Goal: Task Accomplishment & Management: Manage account settings

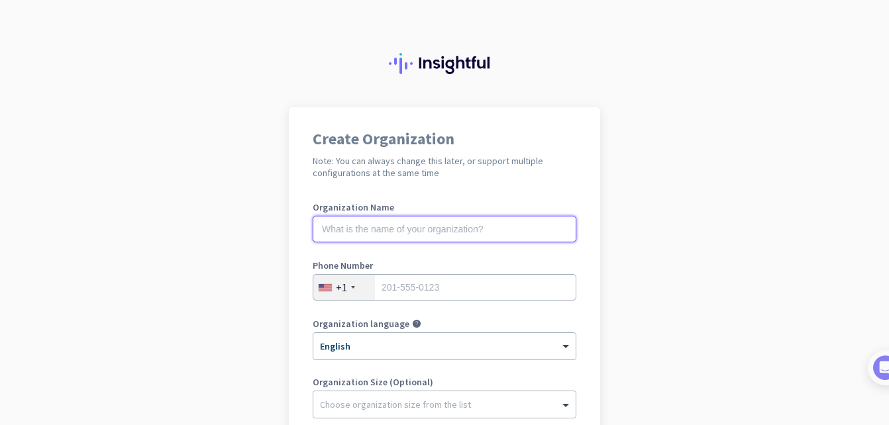
click at [463, 231] on input "text" at bounding box center [445, 229] width 264 height 27
type input "telus"
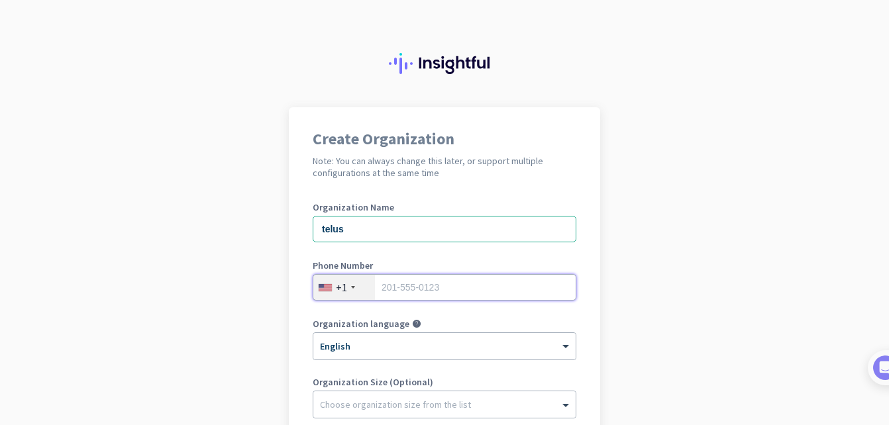
click at [404, 289] on input "tel" at bounding box center [445, 287] width 264 height 27
click at [348, 285] on div "+1" at bounding box center [344, 287] width 62 height 25
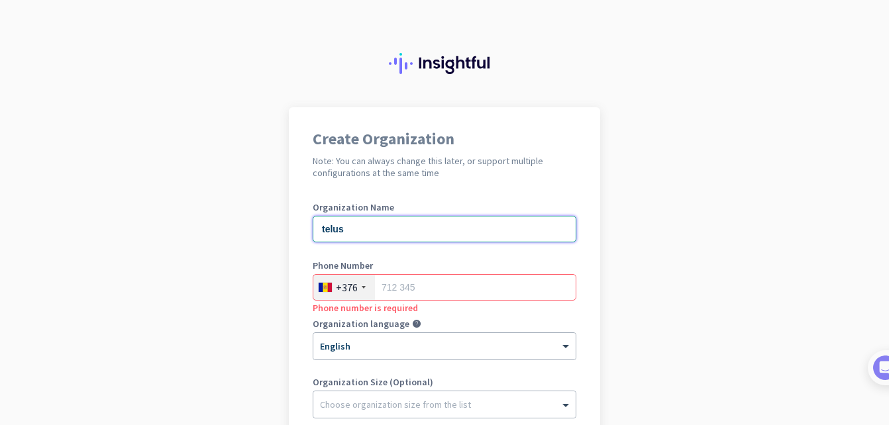
drag, startPoint x: 348, startPoint y: 285, endPoint x: 508, endPoint y: 103, distance: 242.3
click at [508, 216] on input "telus" at bounding box center [445, 229] width 264 height 27
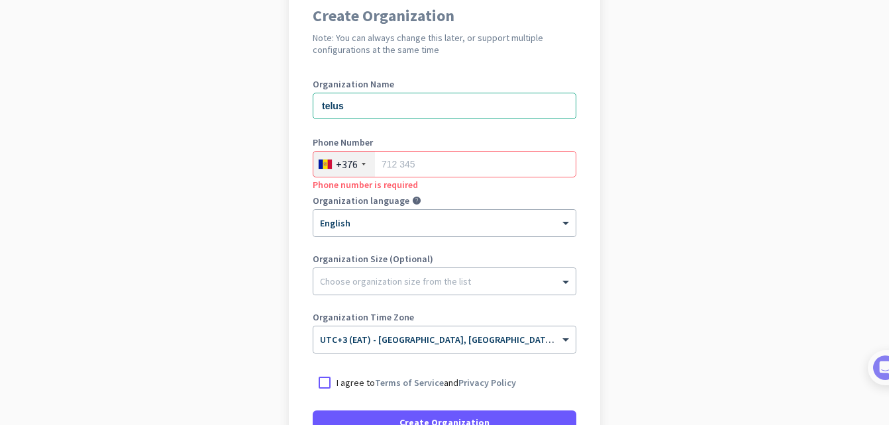
click at [362, 163] on div at bounding box center [364, 164] width 4 height 3
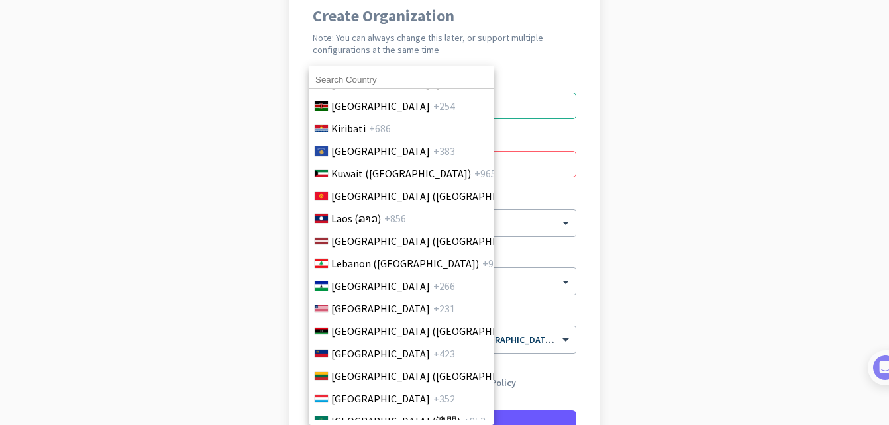
scroll to position [2584, 0]
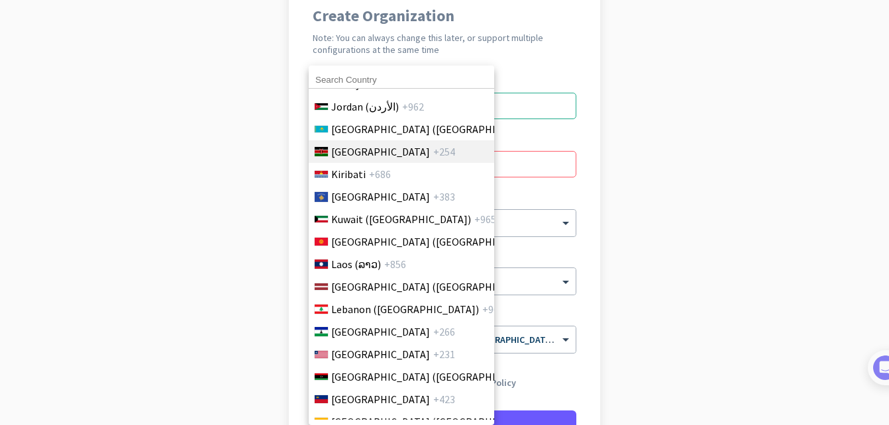
click at [337, 147] on span "[GEOGRAPHIC_DATA]" at bounding box center [380, 152] width 99 height 16
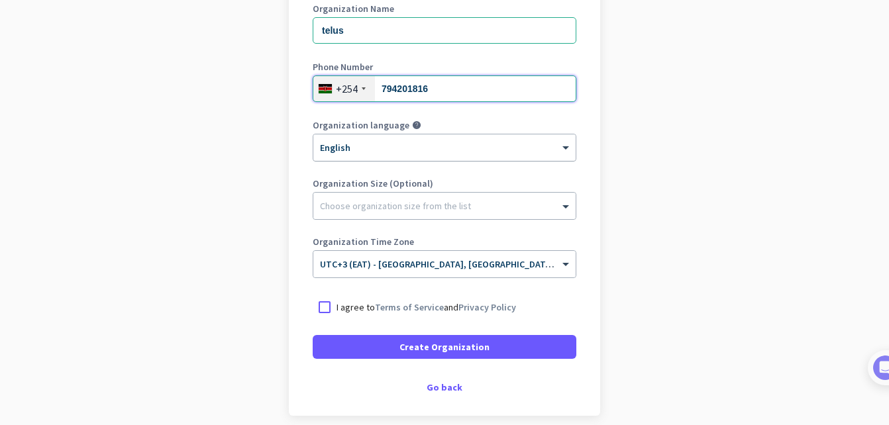
scroll to position [256, 0]
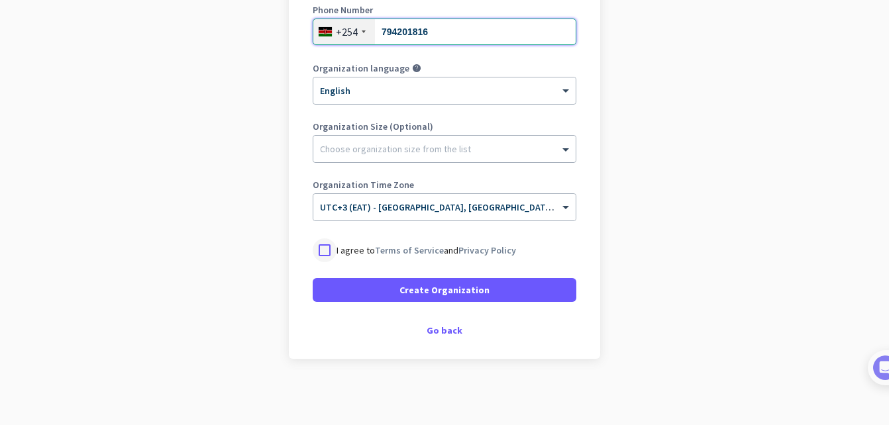
type input "794201816"
click at [319, 249] on div at bounding box center [325, 251] width 24 height 24
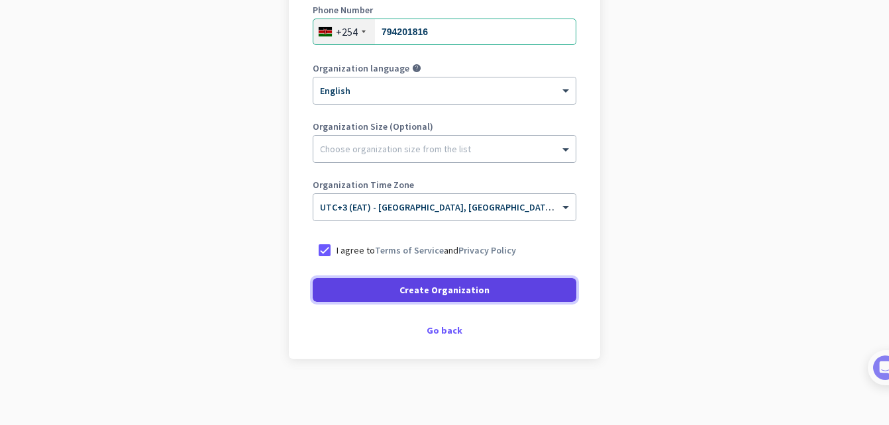
click at [386, 288] on span at bounding box center [445, 290] width 264 height 32
click at [386, 288] on div "Create Organization" at bounding box center [445, 290] width 264 height 24
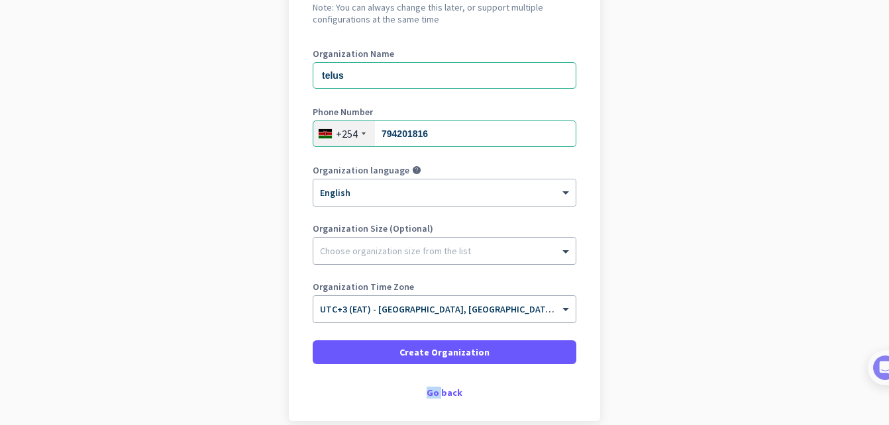
scroll to position [216, 0]
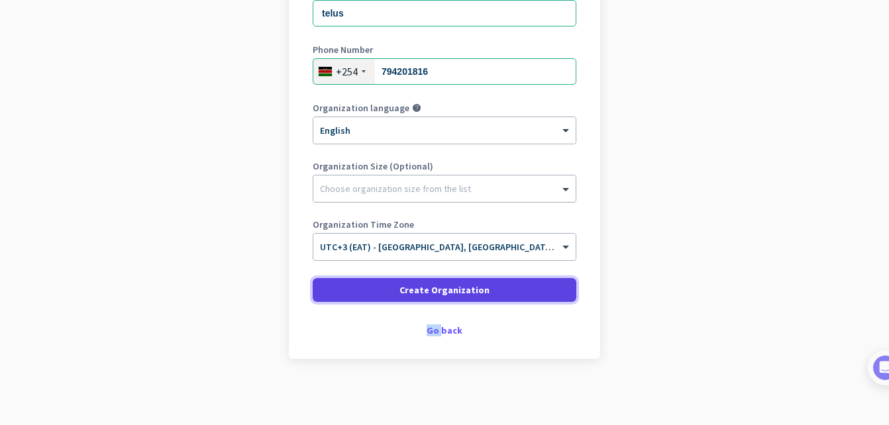
click at [362, 287] on span at bounding box center [445, 290] width 264 height 32
click at [362, 287] on div "Create Organization" at bounding box center [445, 290] width 264 height 24
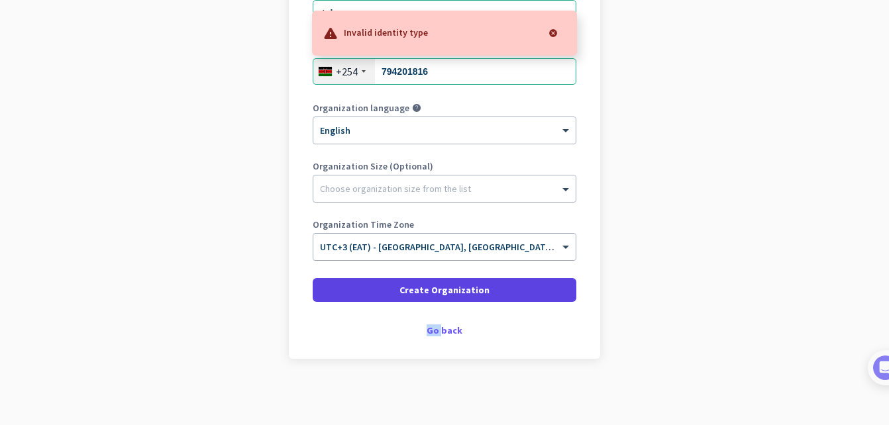
scroll to position [150, 0]
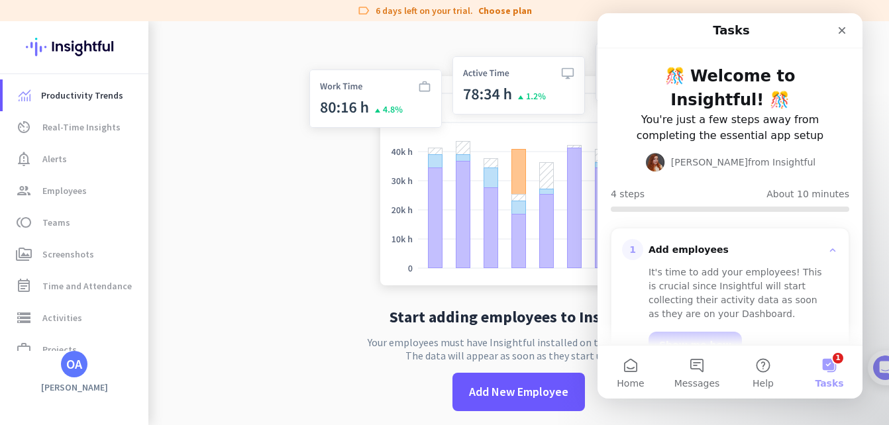
click at [830, 373] on button "1 Tasks" at bounding box center [830, 372] width 66 height 53
click at [826, 371] on button "1 Tasks" at bounding box center [830, 372] width 66 height 53
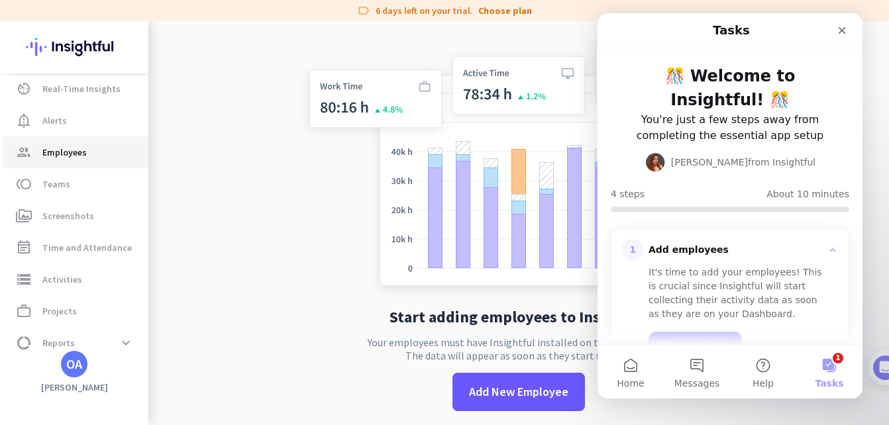
scroll to position [83, 0]
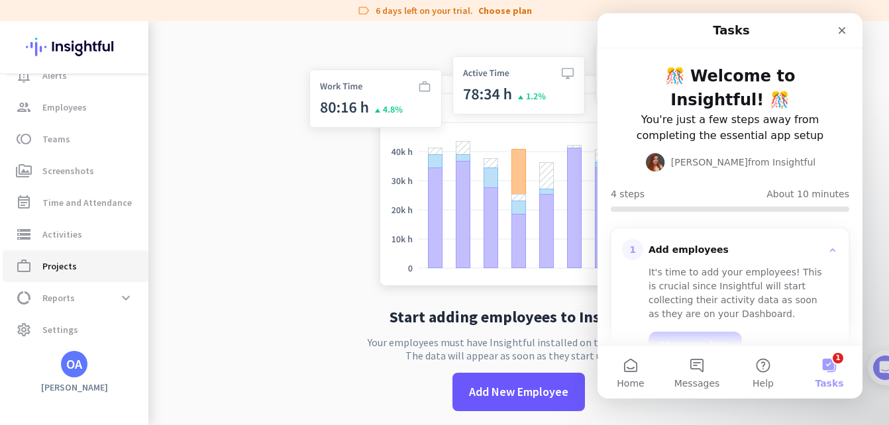
click at [76, 263] on span "work_outline Projects" at bounding box center [75, 266] width 125 height 16
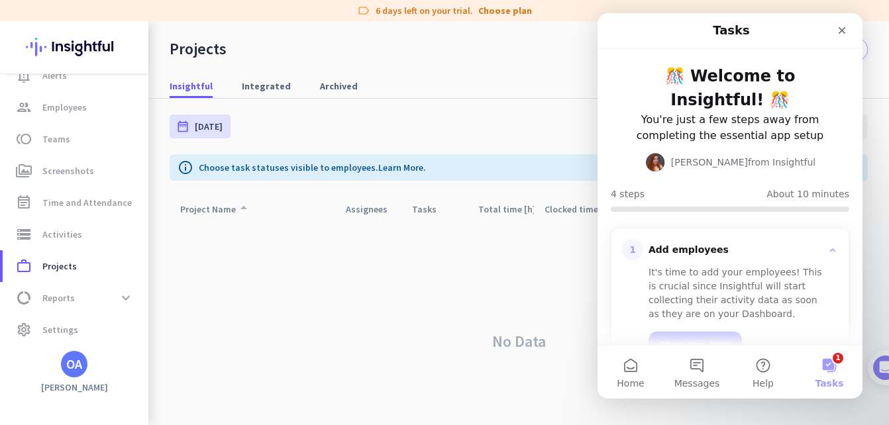
click at [205, 207] on div "Project Name arrow_drop_up" at bounding box center [216, 209] width 72 height 19
drag, startPoint x: 205, startPoint y: 207, endPoint x: 243, endPoint y: 211, distance: 37.4
click at [243, 211] on icon "arrow_drop_up" at bounding box center [244, 211] width 16 height 16
click at [243, 211] on icon "arrow_drop_up" at bounding box center [244, 208] width 16 height 16
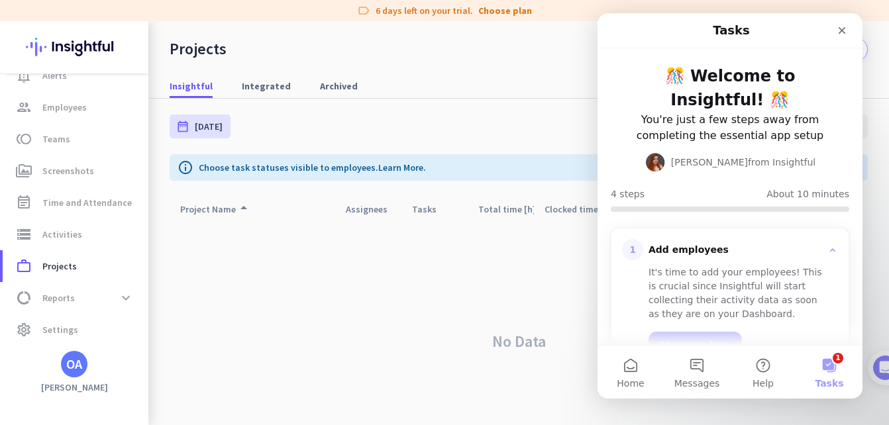
click at [429, 323] on div "No Data" at bounding box center [519, 342] width 698 height 240
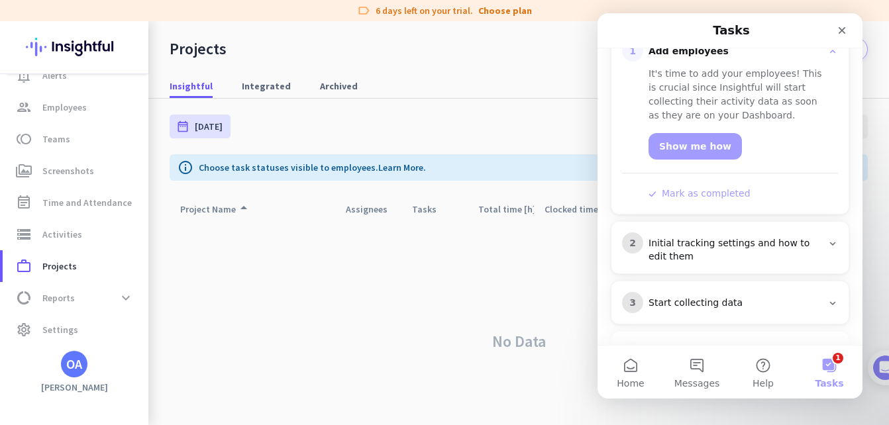
scroll to position [249, 0]
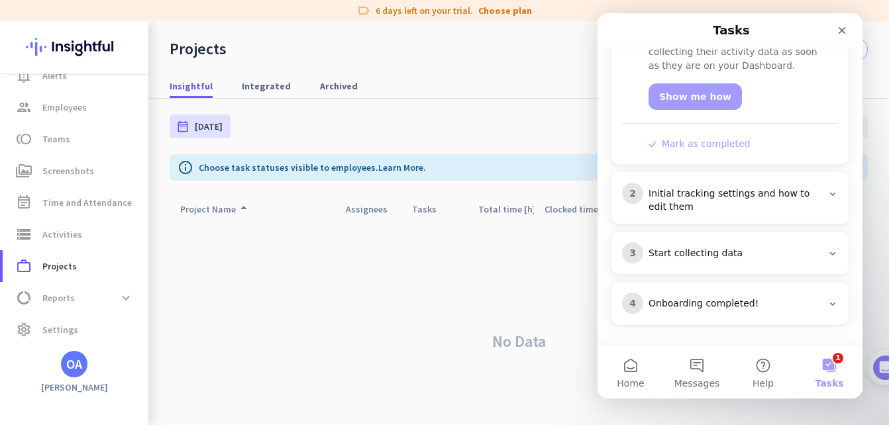
click at [830, 372] on button "1 Tasks" at bounding box center [830, 372] width 66 height 53
click at [829, 368] on button "1 Tasks" at bounding box center [830, 372] width 66 height 53
click at [829, 367] on button "1 Tasks" at bounding box center [830, 372] width 66 height 53
click at [831, 357] on button "1 Tasks" at bounding box center [830, 372] width 66 height 53
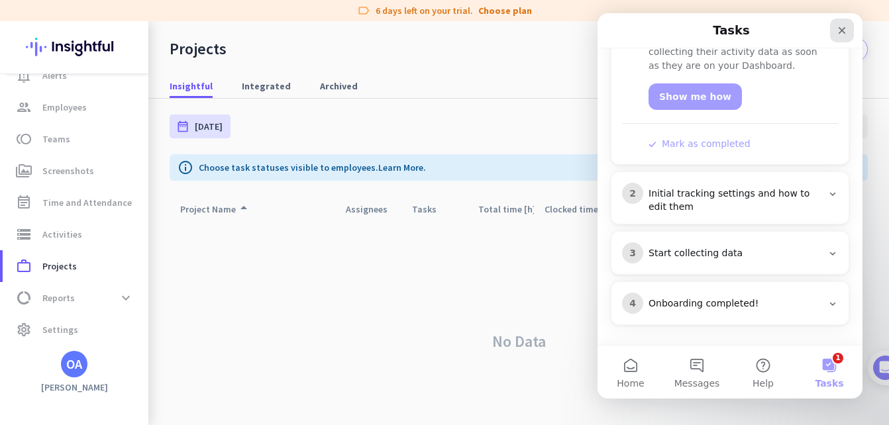
click at [842, 28] on icon "Close" at bounding box center [842, 30] width 11 height 11
click at [842, 28] on div "Projects Add New Project notifications" at bounding box center [518, 41] width 741 height 40
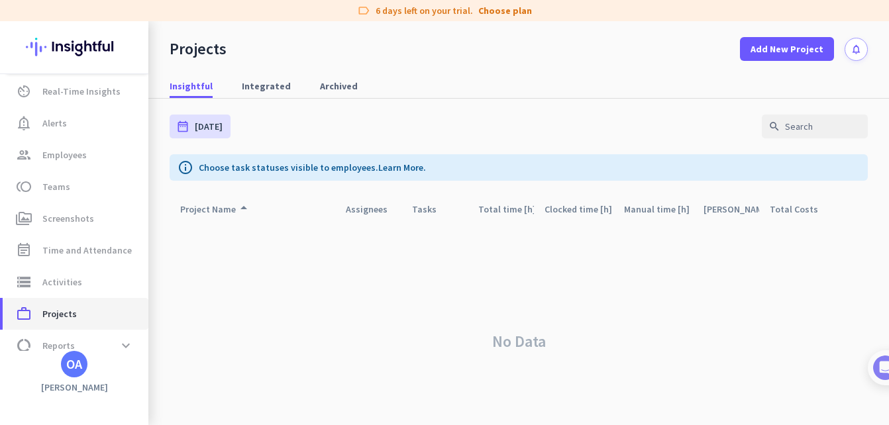
scroll to position [0, 0]
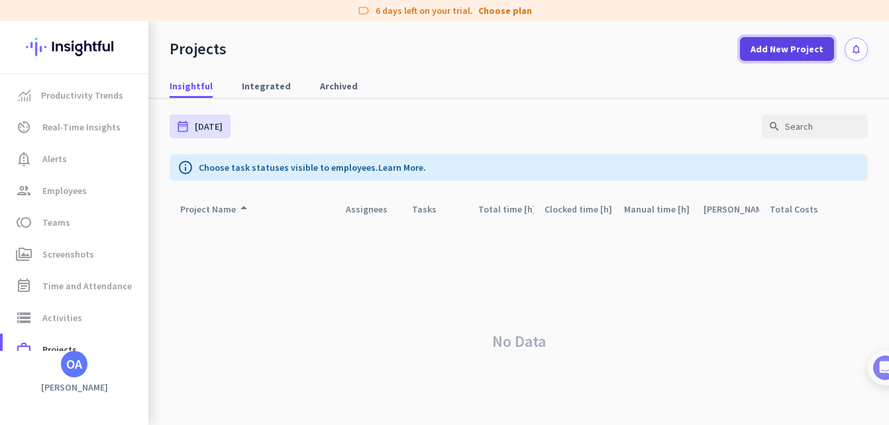
click at [772, 46] on span "Add New Project" at bounding box center [787, 48] width 73 height 13
click at [623, 302] on div "No Data" at bounding box center [519, 342] width 698 height 240
click at [758, 50] on span "Add New Project" at bounding box center [787, 48] width 73 height 13
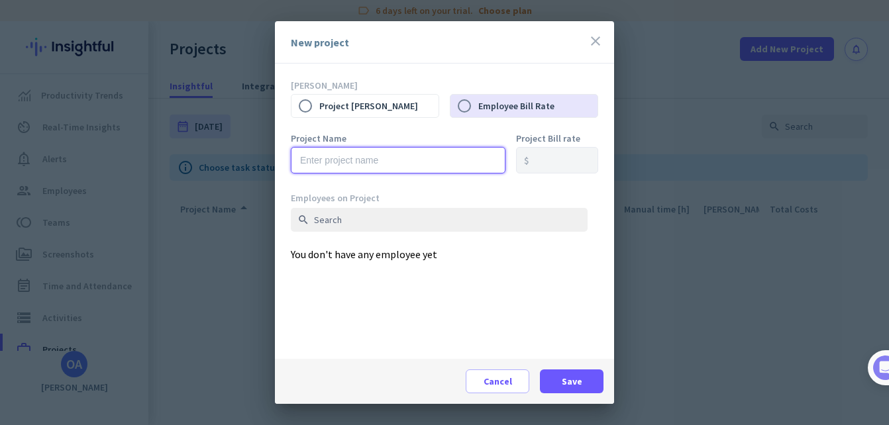
click at [351, 164] on input "text" at bounding box center [398, 160] width 215 height 27
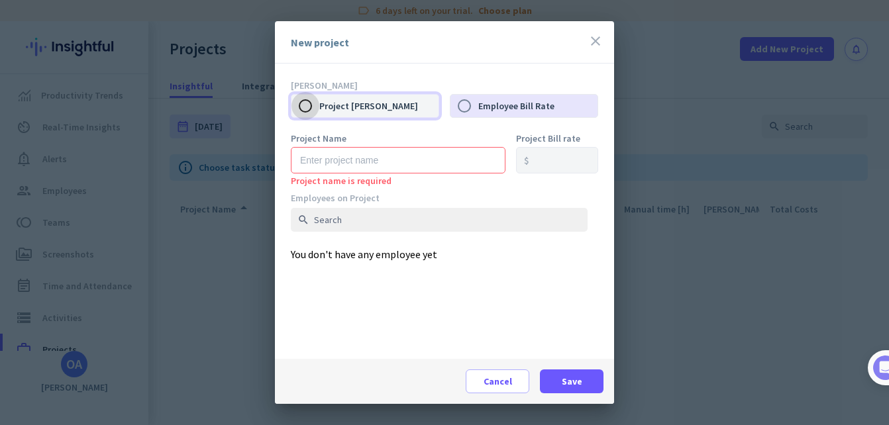
click at [310, 105] on input "Project [PERSON_NAME]" at bounding box center [306, 106] width 28 height 28
radio input "true"
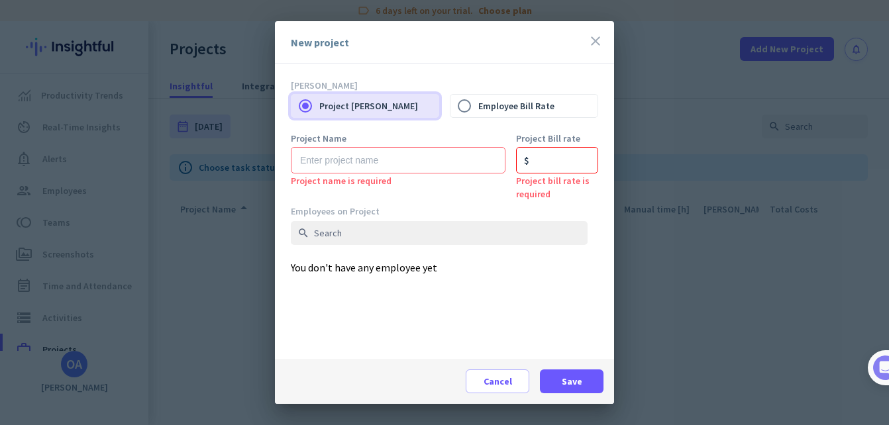
click at [594, 39] on icon "close" at bounding box center [596, 41] width 16 height 16
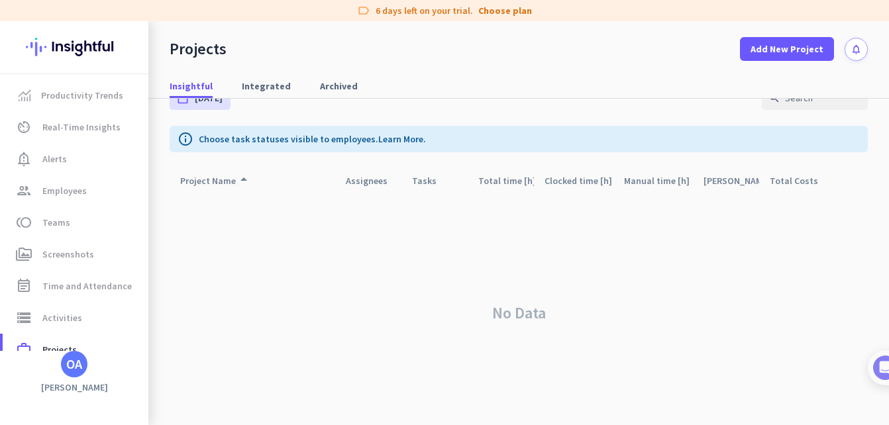
scroll to position [36, 0]
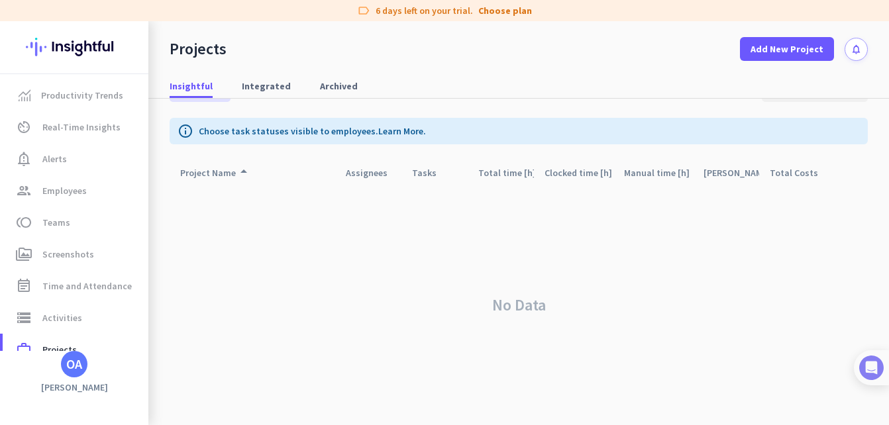
click at [873, 365] on img at bounding box center [871, 368] width 25 height 25
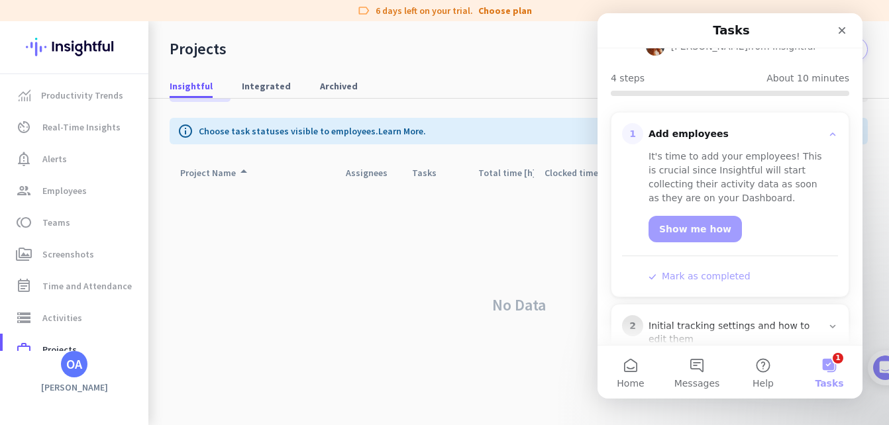
scroll to position [133, 0]
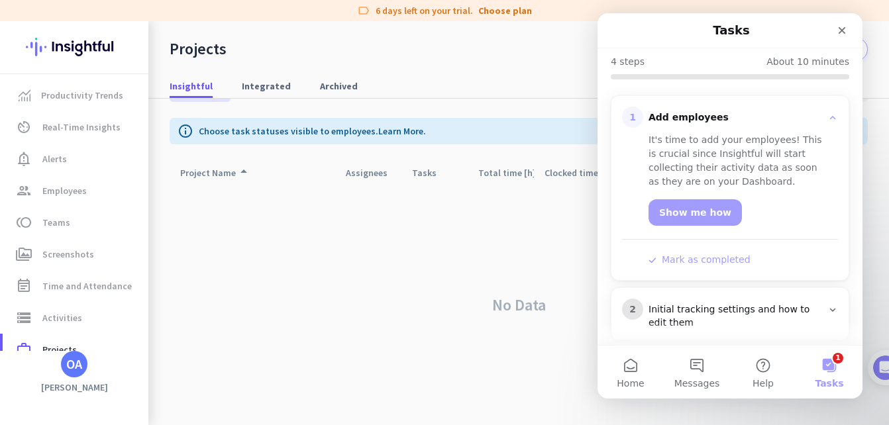
click at [828, 367] on button "1 Tasks" at bounding box center [830, 372] width 66 height 53
drag, startPoint x: 828, startPoint y: 367, endPoint x: 832, endPoint y: 376, distance: 9.2
click at [832, 376] on button "1 Tasks" at bounding box center [830, 372] width 66 height 53
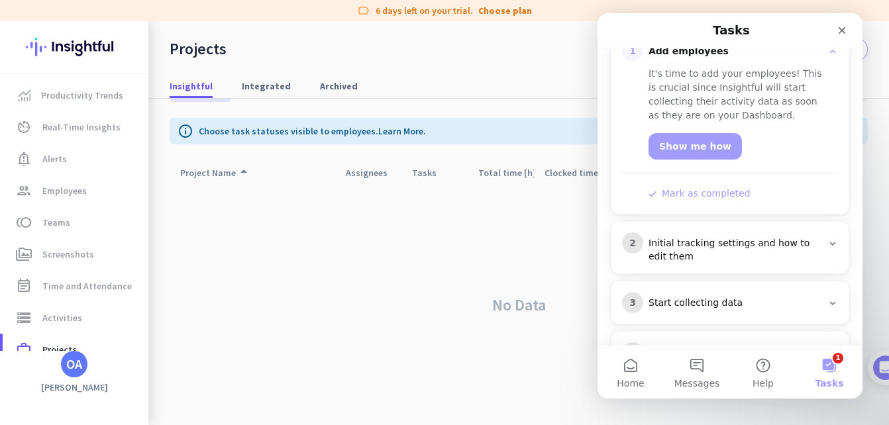
scroll to position [249, 0]
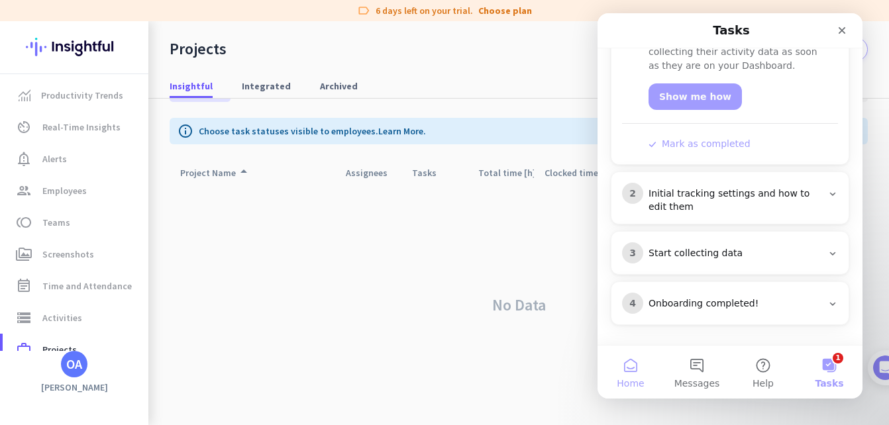
click at [629, 370] on button "Home" at bounding box center [631, 372] width 66 height 53
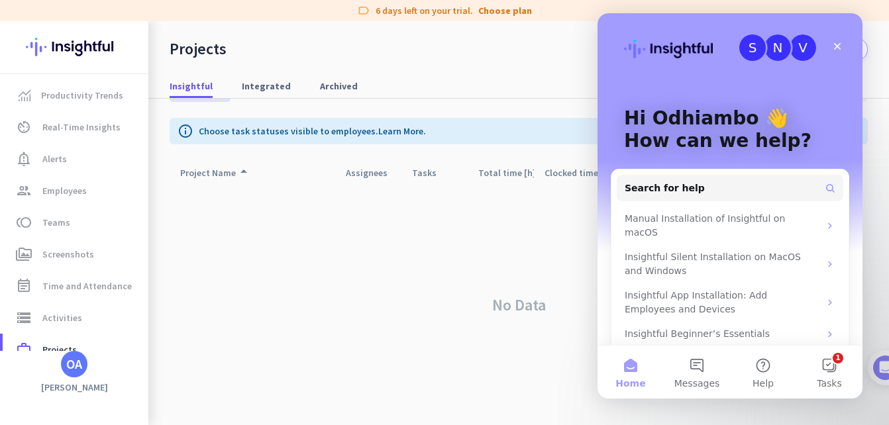
click at [405, 301] on div "No Data" at bounding box center [519, 306] width 698 height 240
click at [845, 46] on div "Close" at bounding box center [838, 46] width 24 height 24
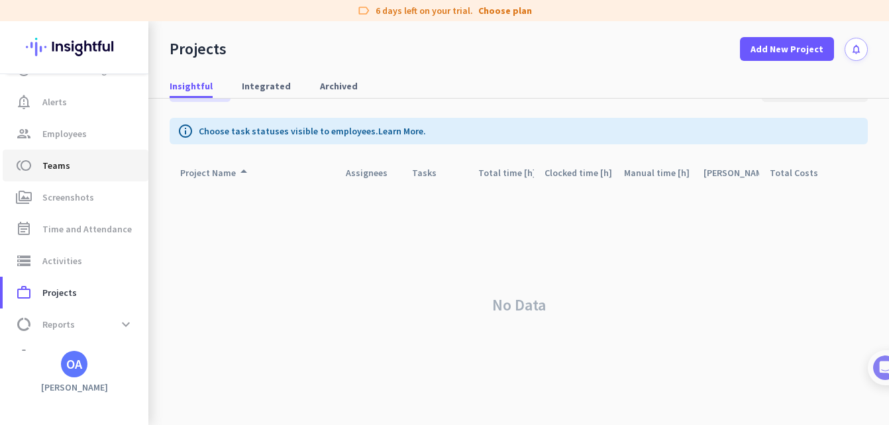
scroll to position [83, 0]
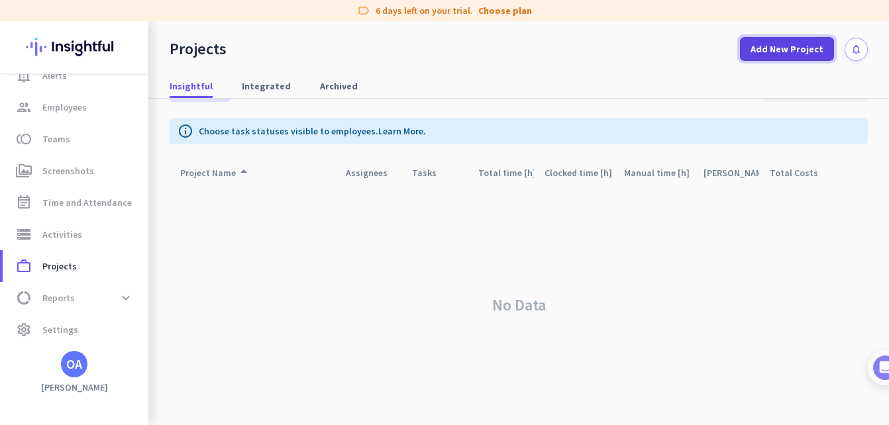
click at [805, 47] on span "Add New Project" at bounding box center [787, 48] width 73 height 13
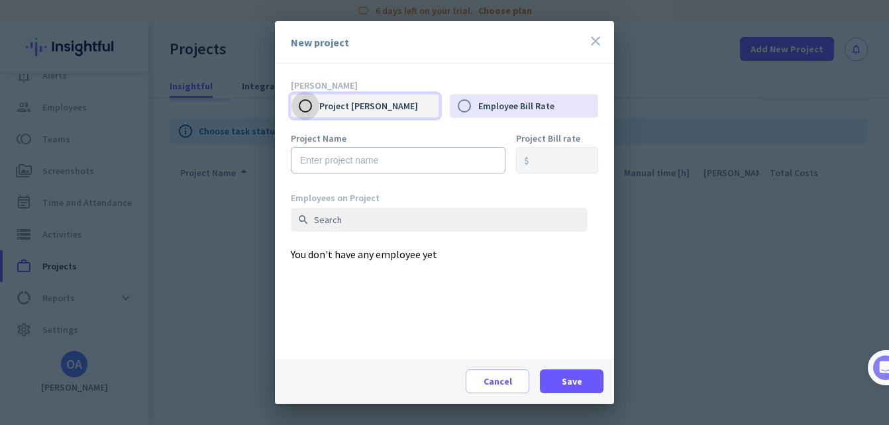
click at [305, 105] on input "Project [PERSON_NAME]" at bounding box center [306, 106] width 28 height 28
radio input "true"
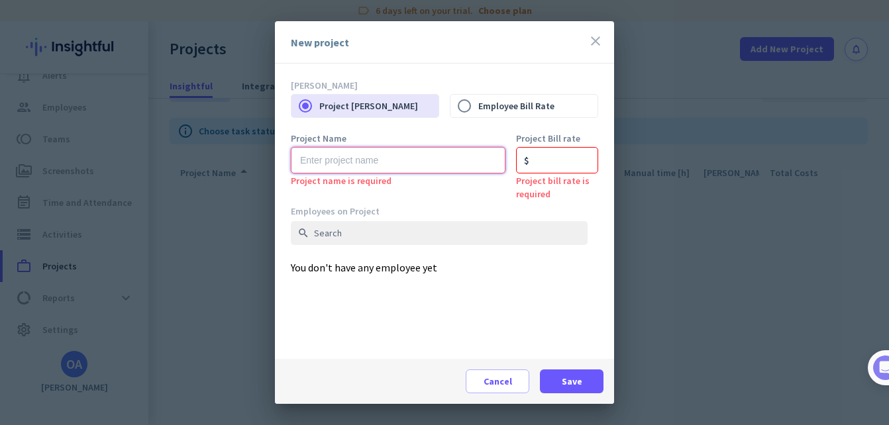
click at [317, 159] on input "text" at bounding box center [398, 160] width 215 height 27
type input "p"
type input "sonic"
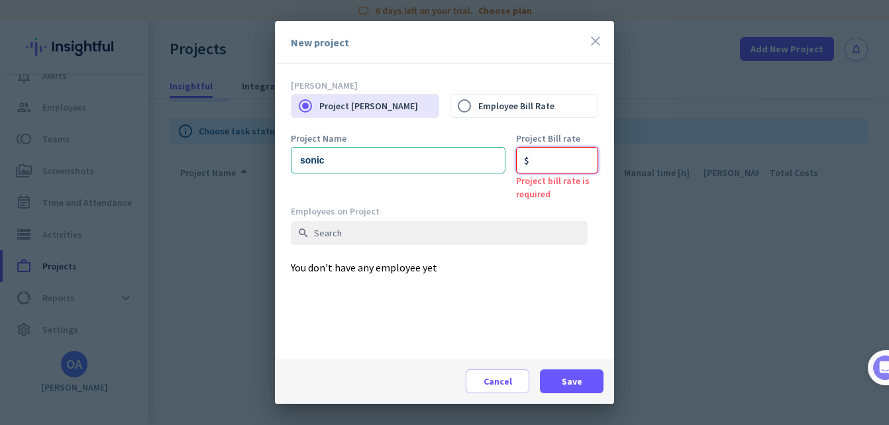
click at [535, 162] on input "number" at bounding box center [557, 160] width 82 height 27
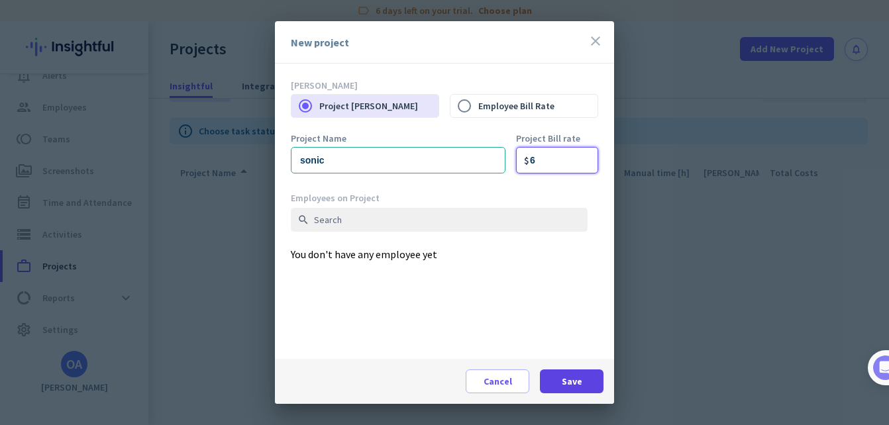
type input "6"
click at [566, 381] on span "Save" at bounding box center [572, 381] width 21 height 13
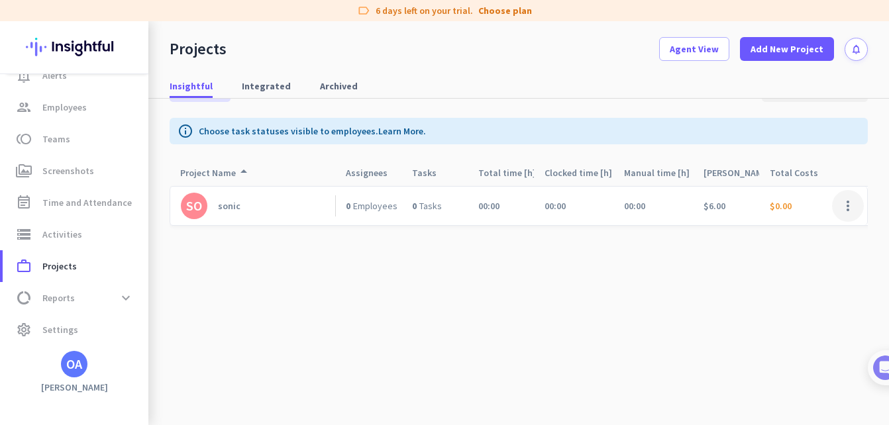
click at [842, 203] on span at bounding box center [848, 206] width 32 height 32
click at [693, 50] on div at bounding box center [444, 212] width 889 height 425
click at [50, 206] on span "Time and Attendance" at bounding box center [86, 203] width 89 height 16
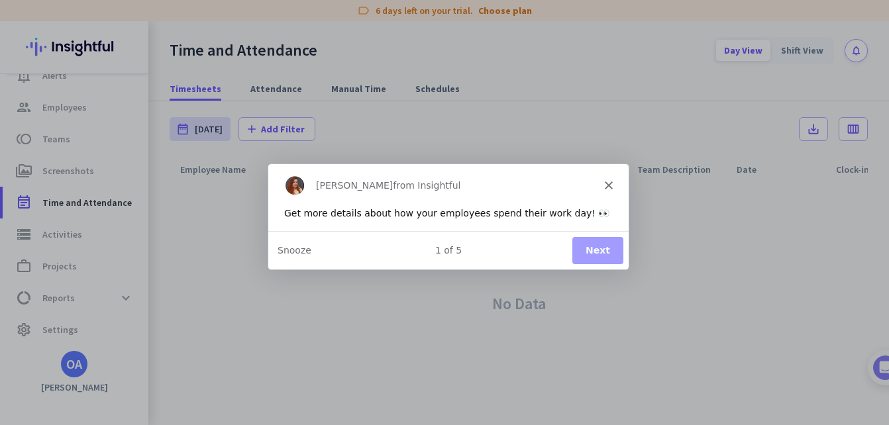
click at [614, 186] on div "[PERSON_NAME] from Insightful" at bounding box center [448, 184] width 360 height 42
drag, startPoint x: 606, startPoint y: 184, endPoint x: 721, endPoint y: 474, distance: 312.9
click at [610, 184] on icon "Close" at bounding box center [608, 184] width 8 height 8
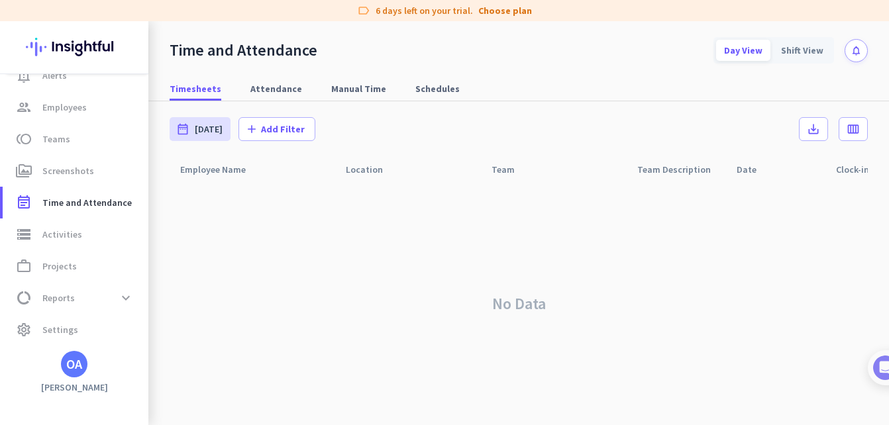
click at [217, 173] on div "Employee Name" at bounding box center [253, 169] width 166 height 25
click at [266, 87] on span "Attendance" at bounding box center [276, 88] width 52 height 13
type input "[DATE] - [DATE]"
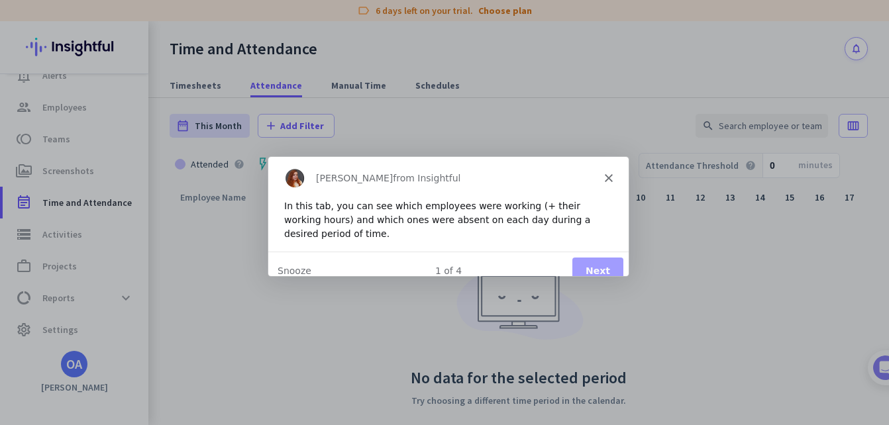
click at [609, 176] on icon "Close" at bounding box center [608, 178] width 8 height 8
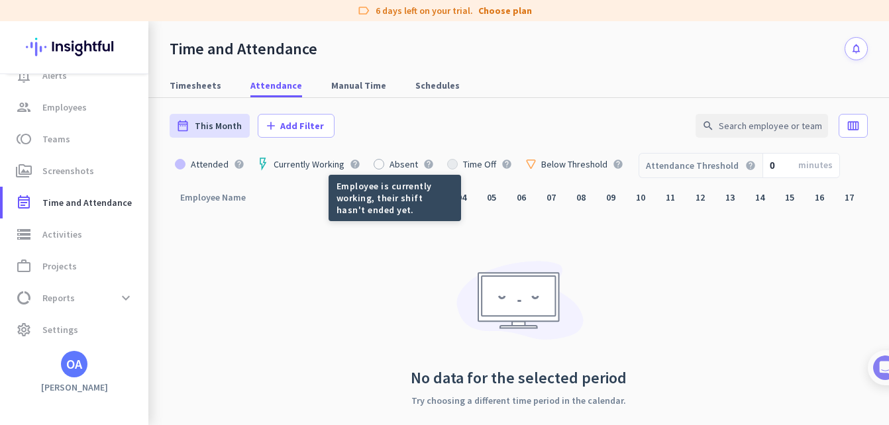
click at [353, 163] on icon "help" at bounding box center [355, 164] width 11 height 11
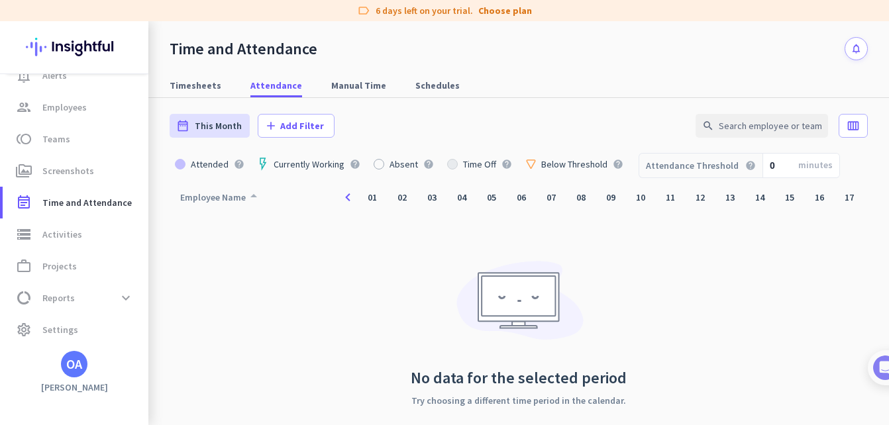
click at [246, 201] on icon "arrow_drop_up" at bounding box center [254, 196] width 16 height 16
click at [251, 194] on icon "arrow_drop_up" at bounding box center [254, 196] width 16 height 16
click at [252, 196] on icon "arrow_drop_up" at bounding box center [254, 199] width 16 height 16
click at [219, 201] on div "Employee Name arrow_drop_up" at bounding box center [221, 197] width 82 height 19
click at [180, 197] on div "Employee Name arrow_drop_up" at bounding box center [221, 197] width 82 height 19
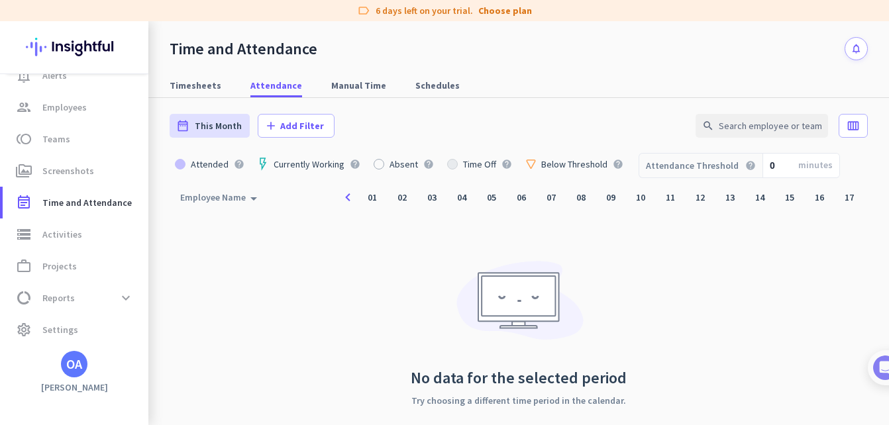
click at [244, 192] on div "Employee Name arrow_drop_up" at bounding box center [221, 197] width 82 height 19
click at [349, 198] on icon "navigate_before" at bounding box center [348, 198] width 17 height 16
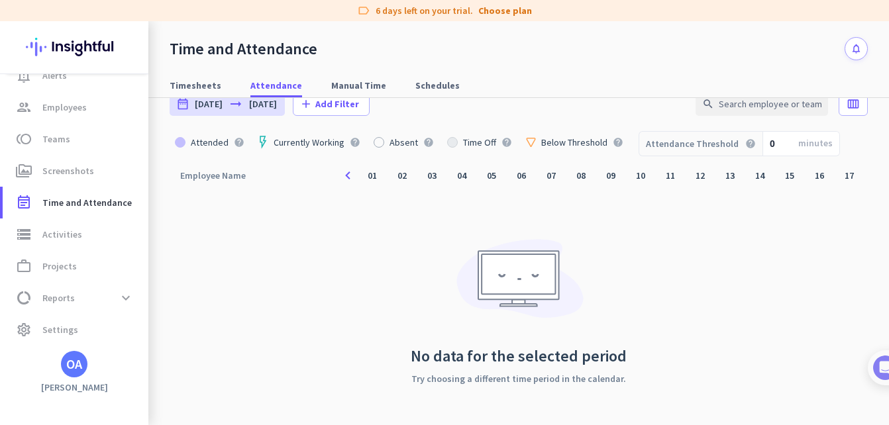
scroll to position [25, 0]
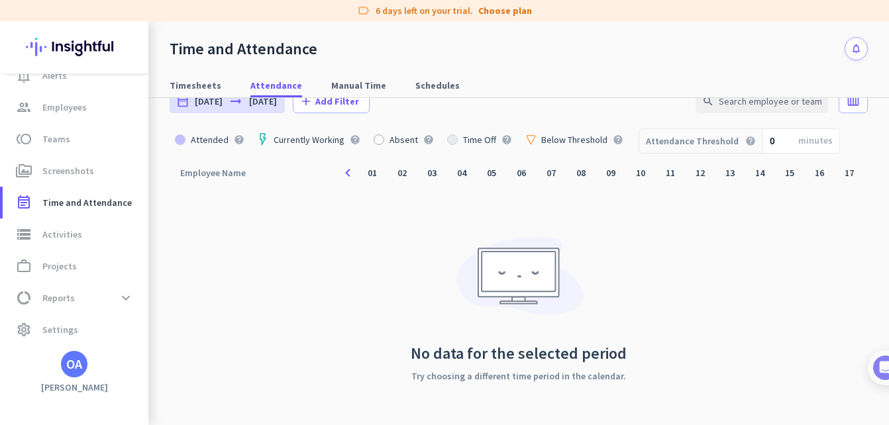
click at [74, 366] on div "OA" at bounding box center [74, 364] width 16 height 13
click at [358, 86] on div at bounding box center [444, 212] width 889 height 425
click at [420, 87] on span "Schedules" at bounding box center [438, 85] width 44 height 13
type input "[DATE] - [DATE]"
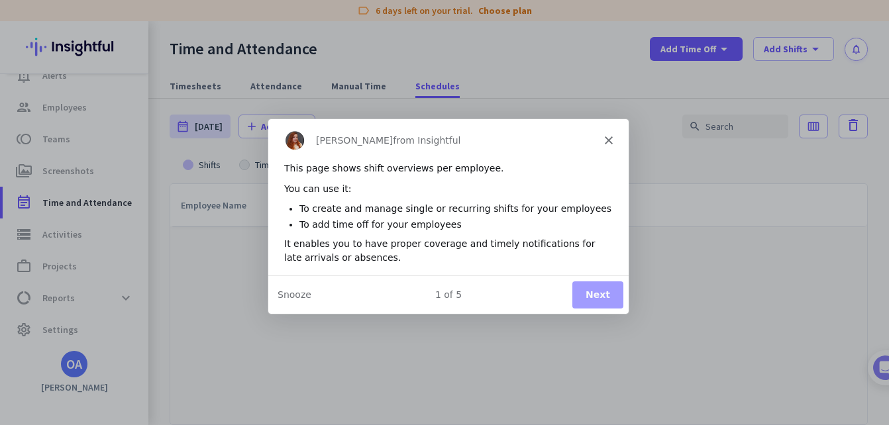
click at [612, 135] on icon "Close" at bounding box center [608, 139] width 8 height 8
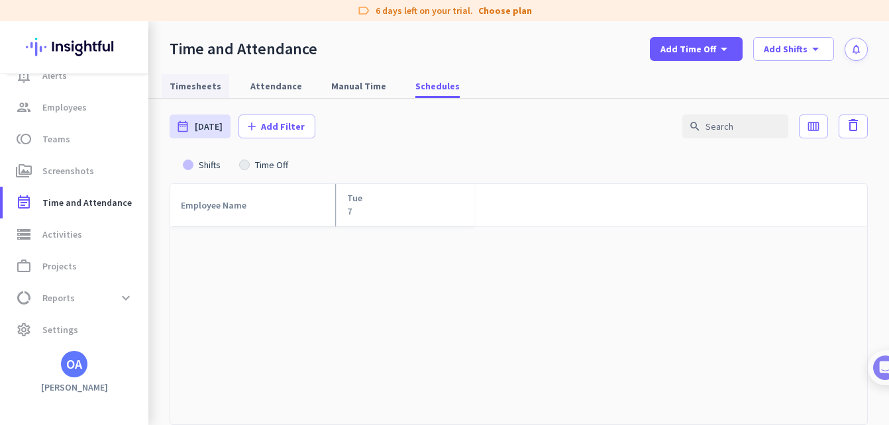
click at [203, 87] on span "Timesheets" at bounding box center [196, 86] width 52 height 13
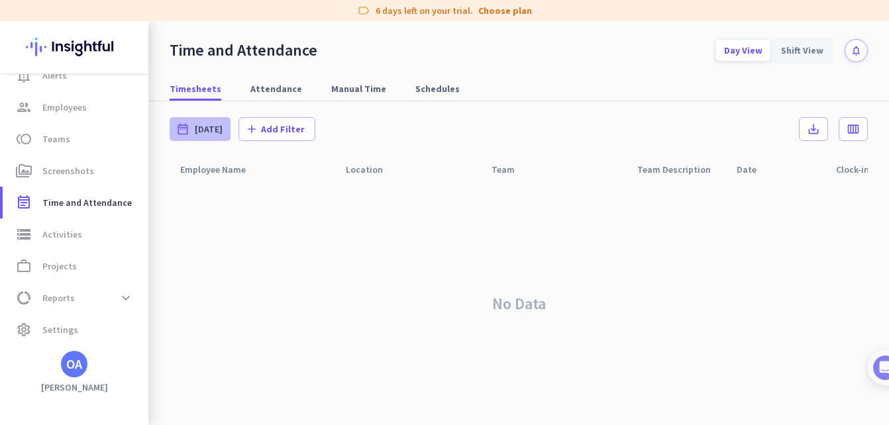
click at [215, 129] on span "[DATE]" at bounding box center [209, 129] width 28 height 13
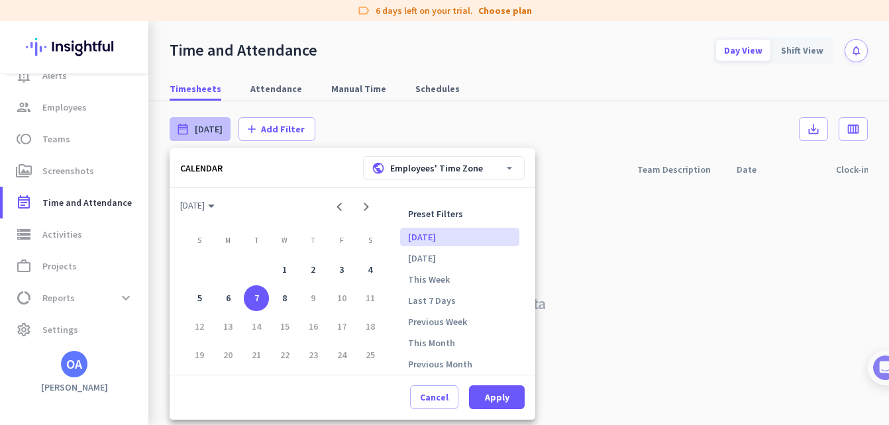
click at [576, 210] on div at bounding box center [444, 212] width 889 height 425
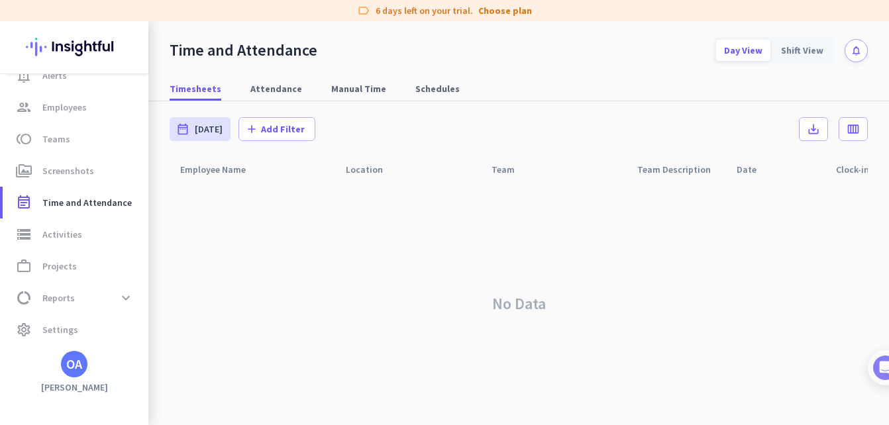
click at [358, 172] on div "Location" at bounding box center [408, 169] width 146 height 25
drag, startPoint x: 358, startPoint y: 172, endPoint x: 385, endPoint y: 175, distance: 27.4
click at [385, 175] on div "Location" at bounding box center [408, 169] width 146 height 25
click at [245, 178] on div "Employee Name" at bounding box center [253, 169] width 166 height 25
click at [847, 126] on icon "calendar_view_week" at bounding box center [853, 129] width 13 height 13
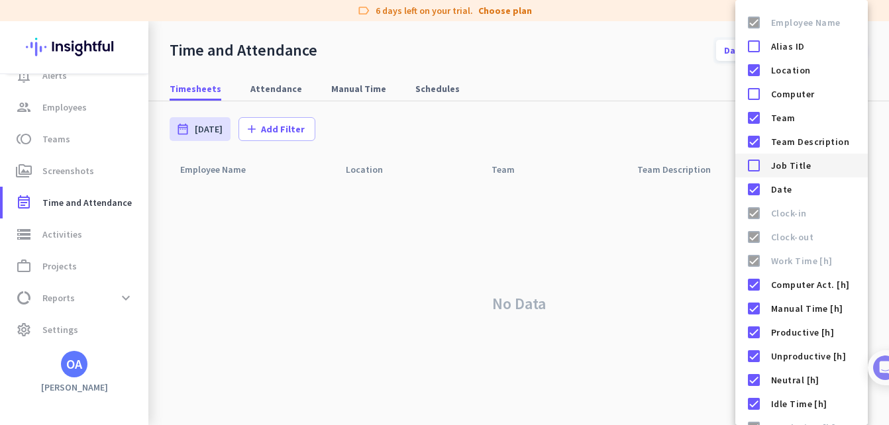
click at [746, 165] on div at bounding box center [754, 165] width 27 height 27
click at [315, 325] on div at bounding box center [444, 212] width 889 height 425
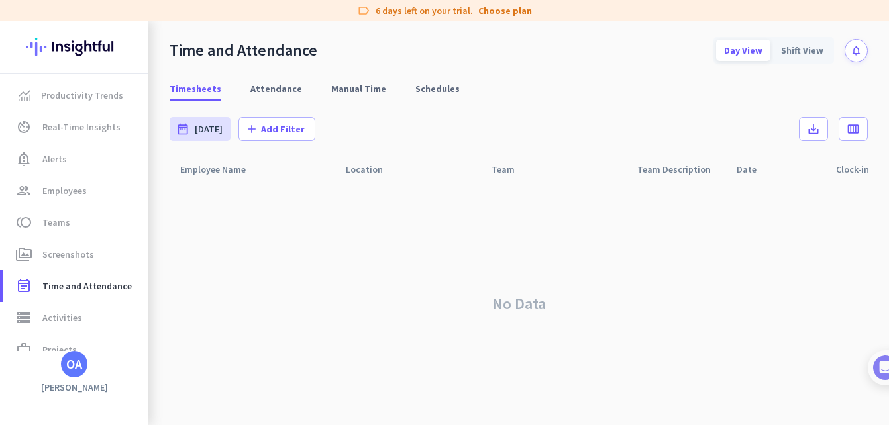
click at [79, 362] on div "OA" at bounding box center [74, 364] width 16 height 13
click at [79, 362] on body "label 6 days left on your trial. Choose plan Productivity Trends av_timer Real-…" at bounding box center [444, 212] width 889 height 425
click at [150, 264] on span "Personal Settings" at bounding box center [145, 268] width 80 height 12
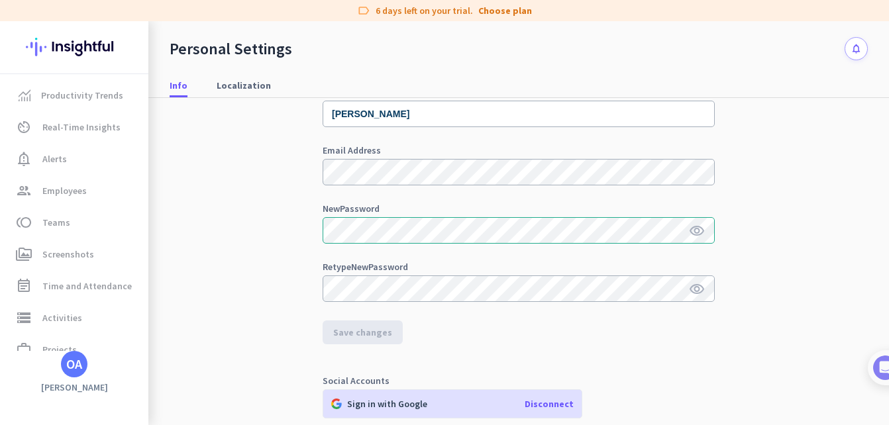
scroll to position [66, 0]
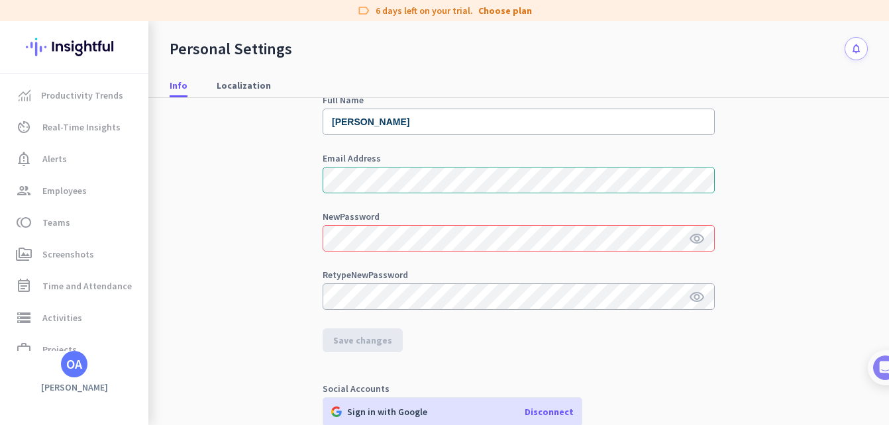
click at [694, 237] on icon "visibility" at bounding box center [697, 239] width 16 height 16
click at [696, 241] on icon "visibility" at bounding box center [697, 239] width 16 height 16
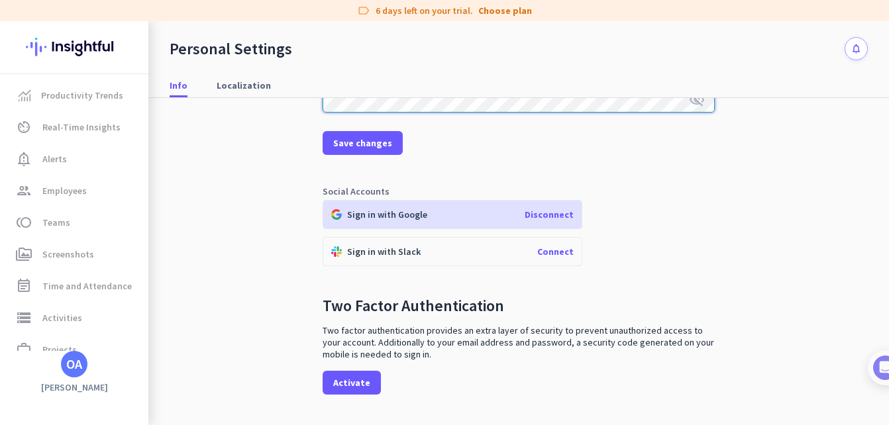
scroll to position [265, 0]
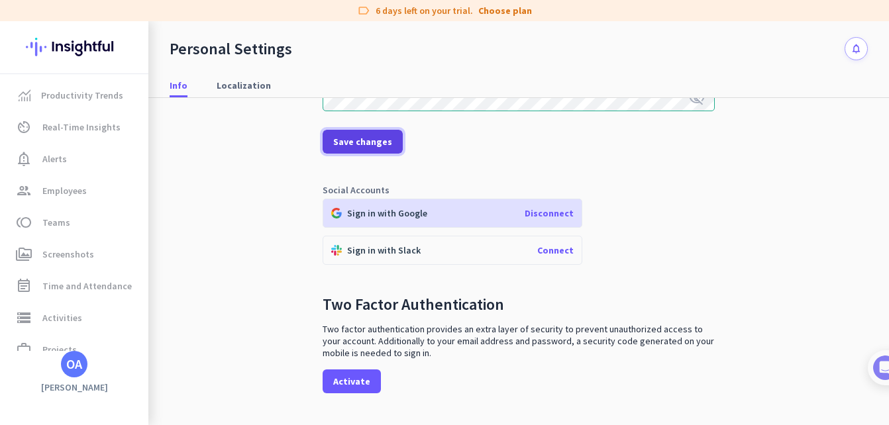
click at [380, 142] on span "Save changes" at bounding box center [362, 141] width 59 height 13
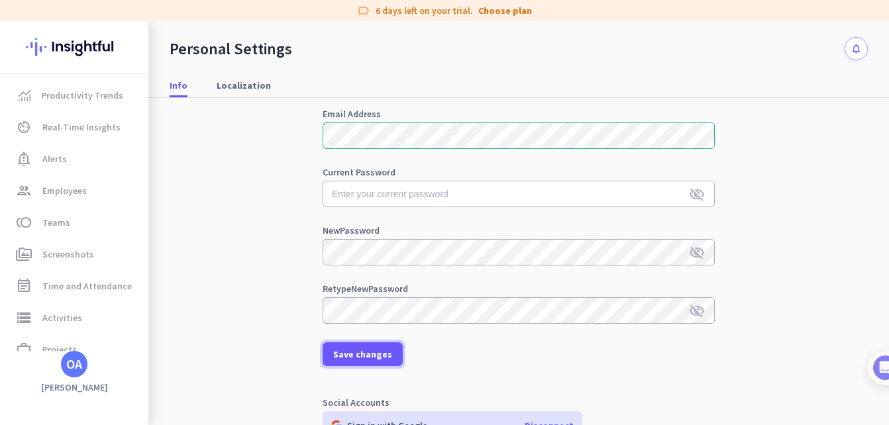
scroll to position [133, 0]
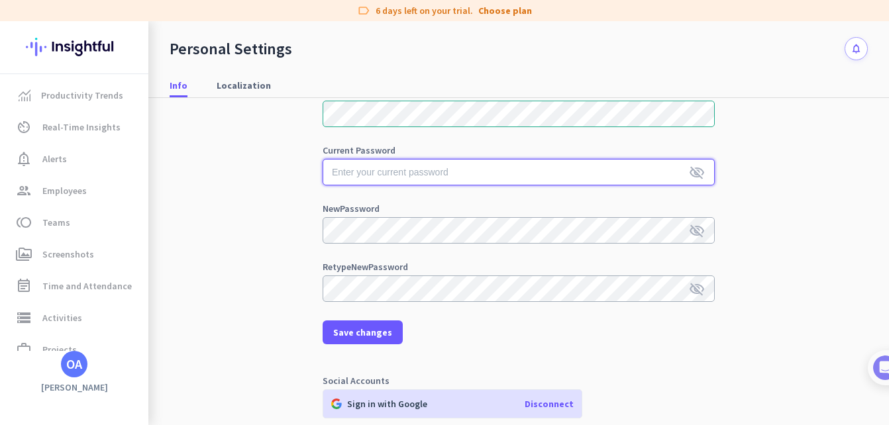
click at [369, 174] on input "text" at bounding box center [519, 172] width 392 height 27
type input "@Aoko4123"
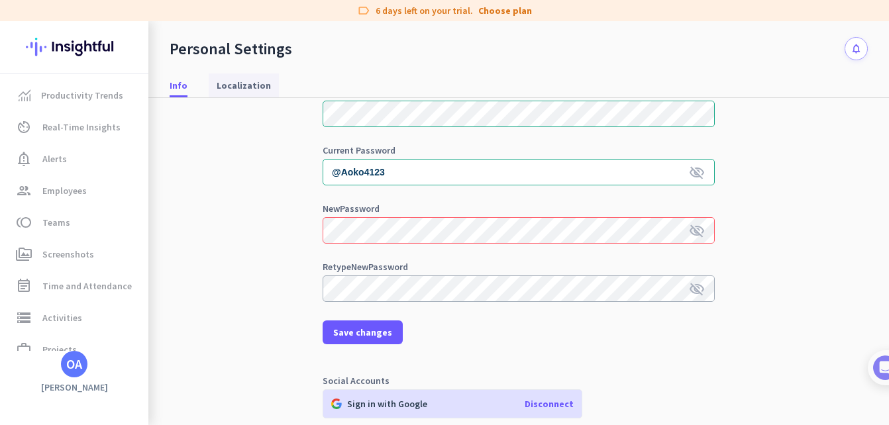
click at [243, 88] on span "Localization" at bounding box center [244, 85] width 54 height 13
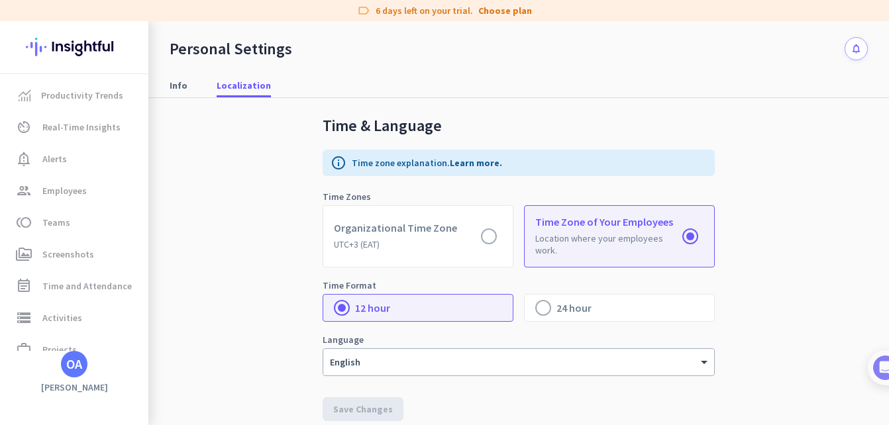
click at [69, 368] on div "OA" at bounding box center [74, 364] width 16 height 13
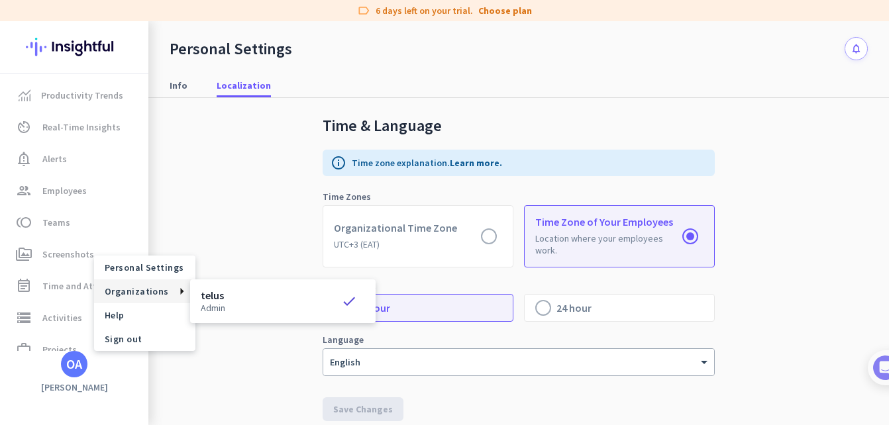
click at [231, 299] on div "telus admin check" at bounding box center [283, 301] width 164 height 23
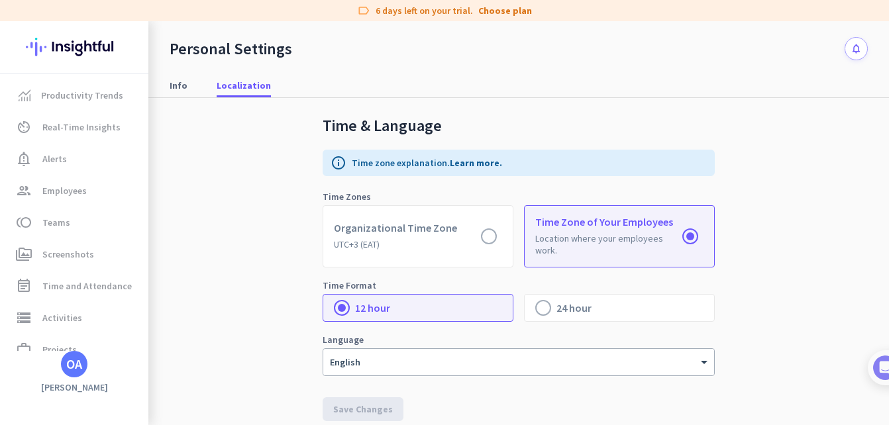
drag, startPoint x: 231, startPoint y: 299, endPoint x: 75, endPoint y: 374, distance: 173.7
click at [75, 374] on div "OA" at bounding box center [74, 364] width 27 height 27
click at [127, 341] on span "Sign out" at bounding box center [145, 339] width 80 height 12
